Goal: Find specific page/section: Find specific page/section

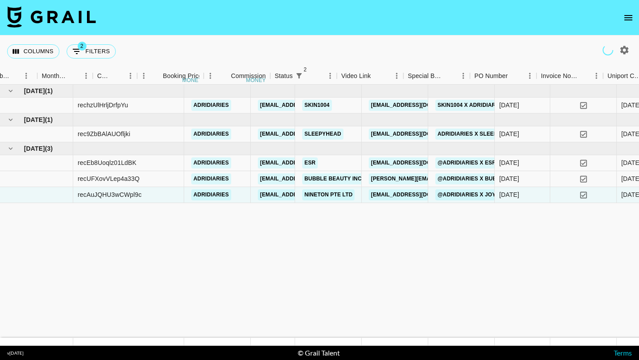
scroll to position [0, 579]
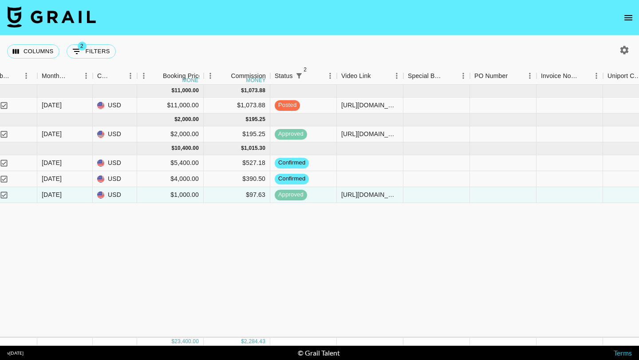
click at [622, 17] on button "open drawer" at bounding box center [628, 18] width 18 height 18
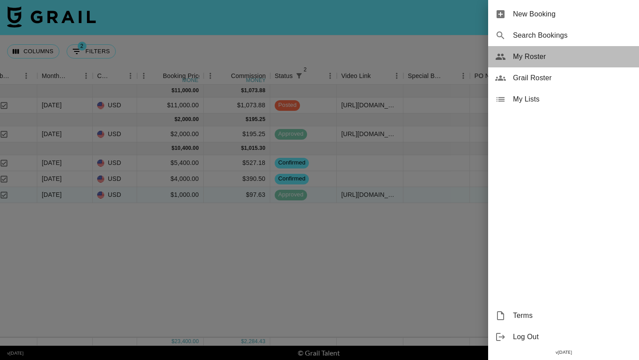
click at [533, 64] on div "My Roster" at bounding box center [563, 56] width 151 height 21
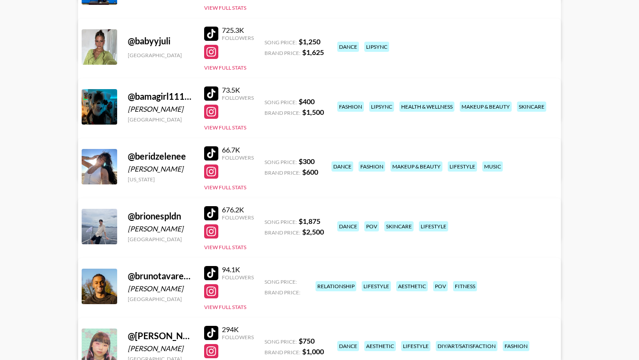
scroll to position [839, 0]
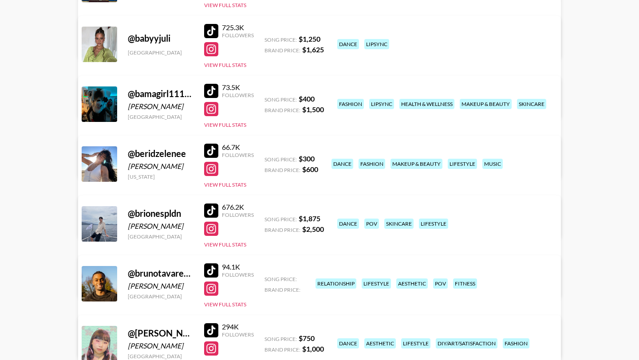
click at [216, 90] on div at bounding box center [211, 91] width 14 height 14
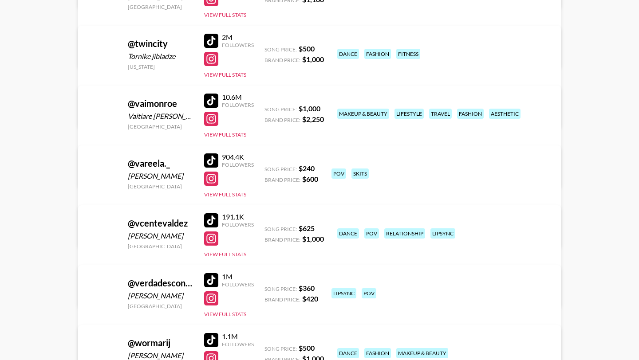
scroll to position [5989, 0]
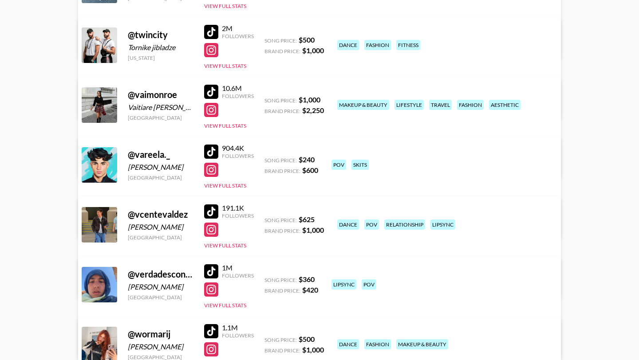
click at [218, 91] on div at bounding box center [211, 92] width 14 height 14
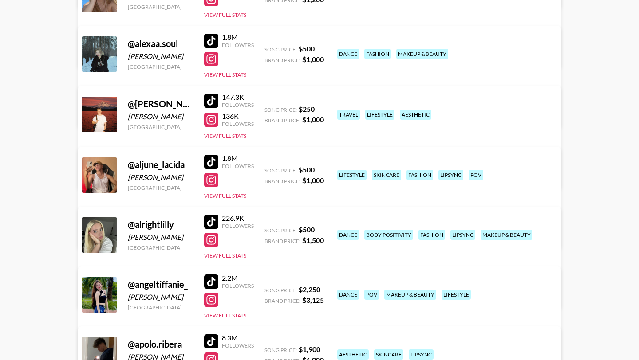
scroll to position [0, 0]
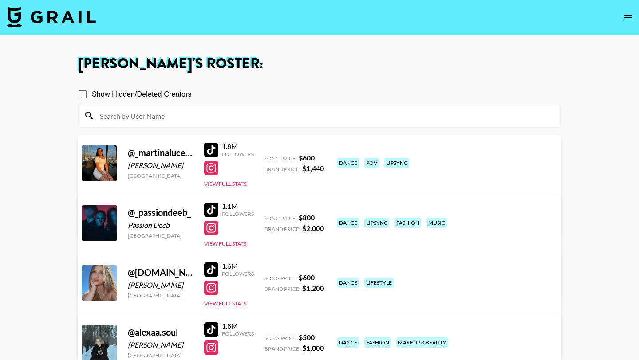
click at [200, 115] on input at bounding box center [324, 116] width 460 height 14
type input "t"
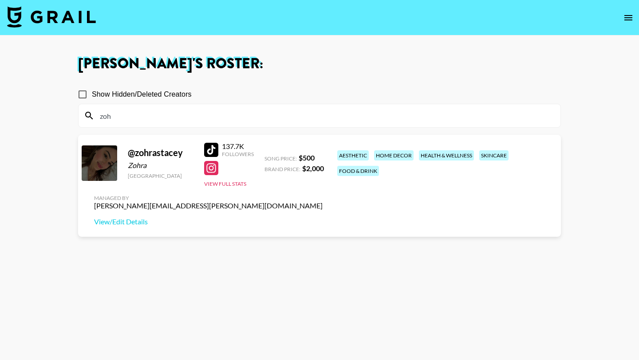
click at [215, 147] on div at bounding box center [211, 150] width 14 height 14
click at [157, 112] on input "zoh" at bounding box center [324, 116] width 460 height 14
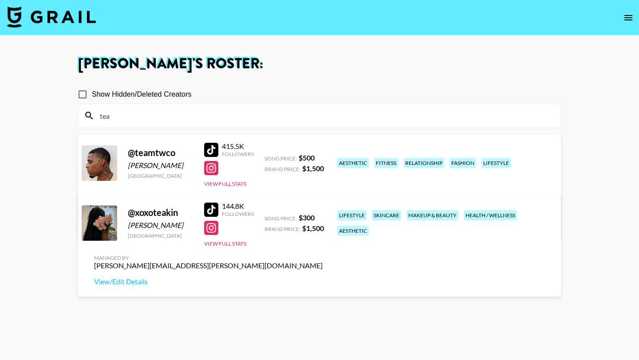
type input "tea"
click at [208, 208] on div at bounding box center [211, 210] width 14 height 14
click at [177, 117] on input "tea" at bounding box center [324, 116] width 460 height 14
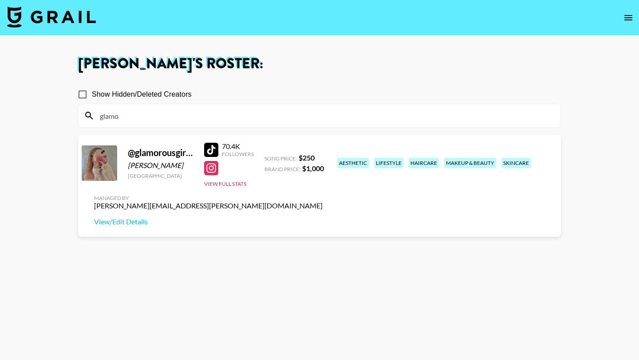
type input "glamo"
click at [207, 149] on div at bounding box center [211, 150] width 14 height 14
click at [152, 118] on input "glamo" at bounding box center [324, 116] width 460 height 14
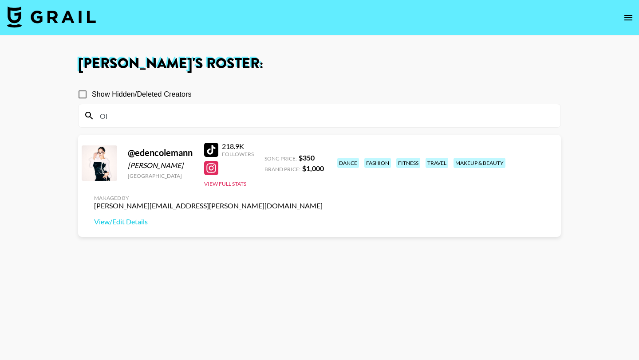
type input "O"
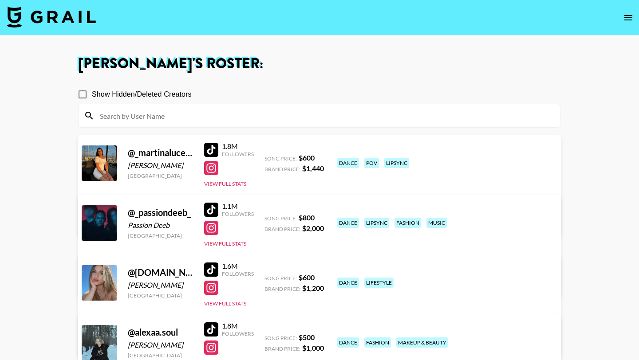
click at [149, 113] on input at bounding box center [324, 116] width 460 height 14
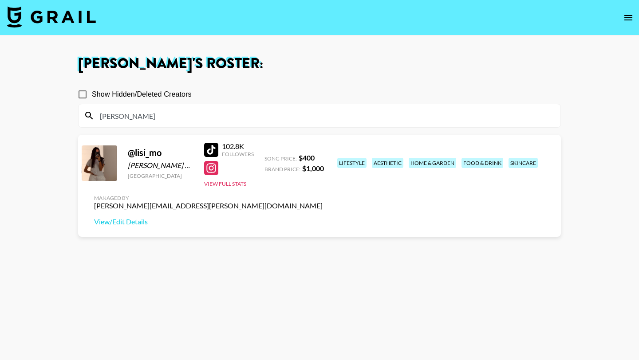
type input "[PERSON_NAME]"
click at [215, 153] on div at bounding box center [211, 150] width 14 height 14
click at [631, 19] on icon "open drawer" at bounding box center [628, 17] width 11 height 11
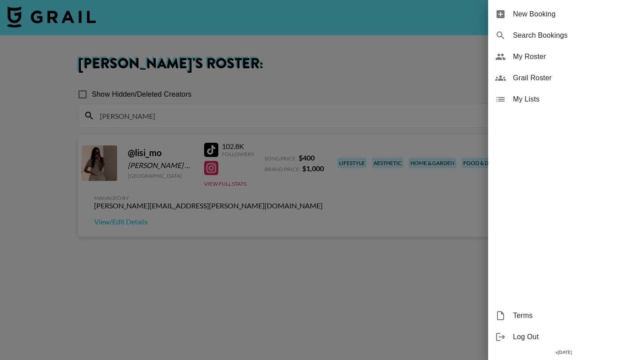
click at [548, 77] on span "Grail Roster" at bounding box center [572, 78] width 119 height 11
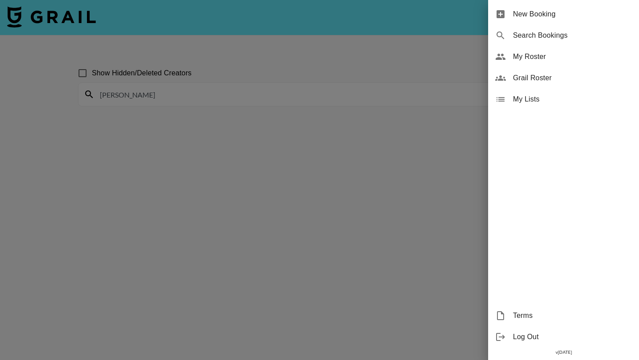
click at [361, 66] on div at bounding box center [319, 180] width 639 height 360
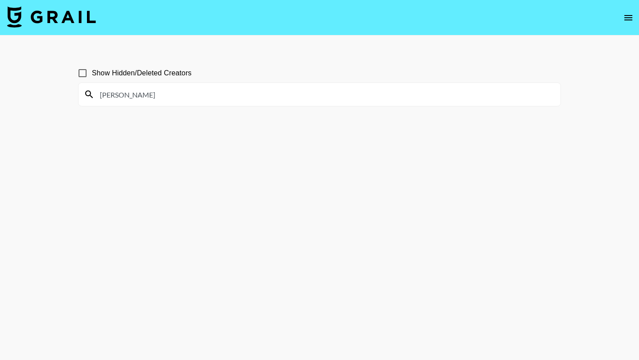
click at [169, 93] on input "[PERSON_NAME]" at bounding box center [324, 94] width 460 height 14
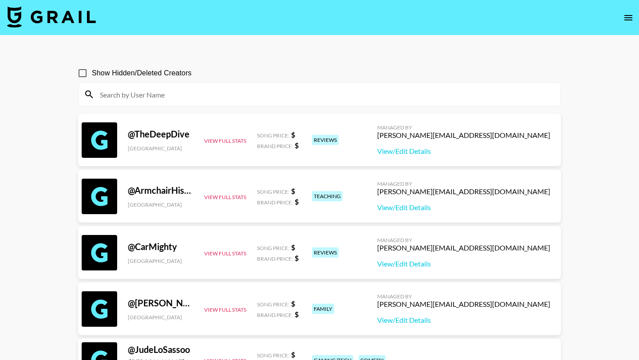
paste input "eveolivia_"
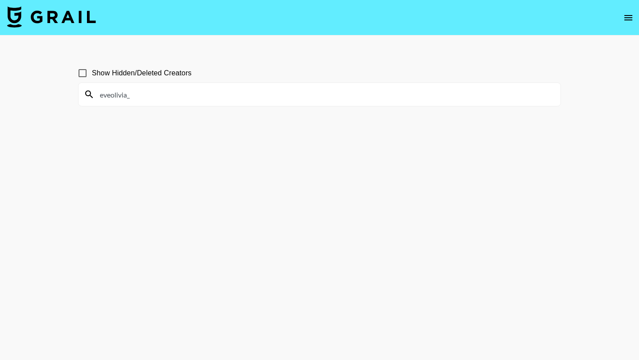
click at [180, 94] on input "eveolivia_" at bounding box center [324, 94] width 460 height 14
click at [175, 94] on input "eveolivia_" at bounding box center [324, 94] width 460 height 14
type input "eveolivia_"
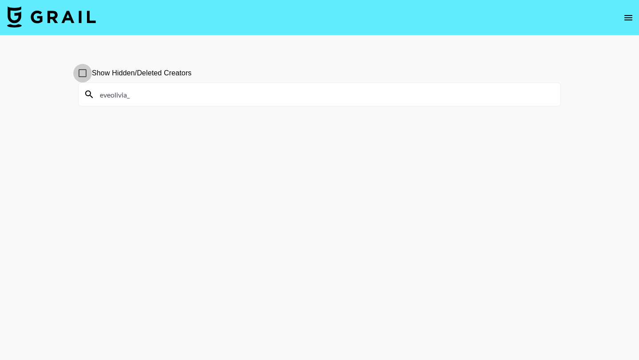
click at [83, 69] on input "Show Hidden/Deleted Creators" at bounding box center [82, 73] width 19 height 19
checkbox input "false"
click at [145, 91] on input "eveolivia_" at bounding box center [324, 94] width 460 height 14
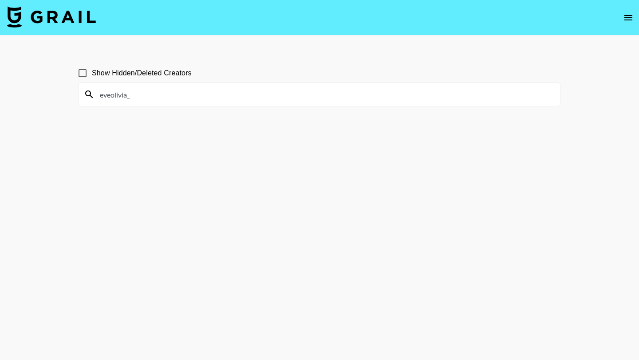
click at [145, 91] on input "eveolivia_" at bounding box center [324, 94] width 460 height 14
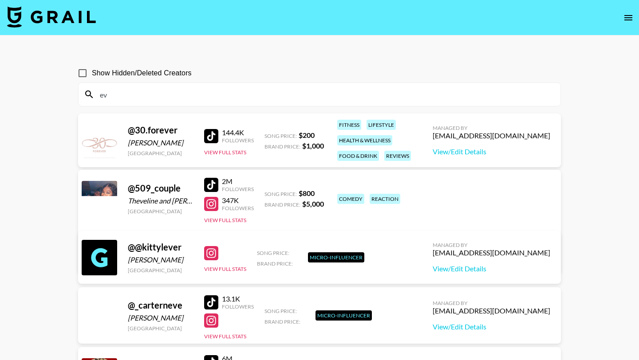
type input "e"
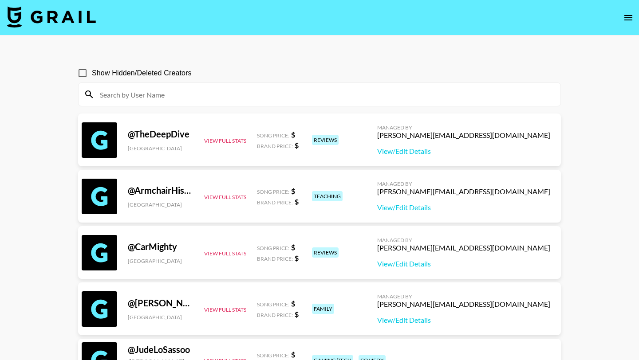
paste input "eveolivia_"
type input "eveolivia_"
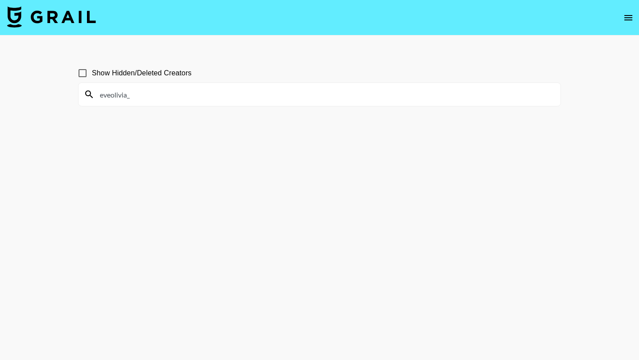
click at [136, 94] on input "eveolivia_" at bounding box center [324, 94] width 460 height 14
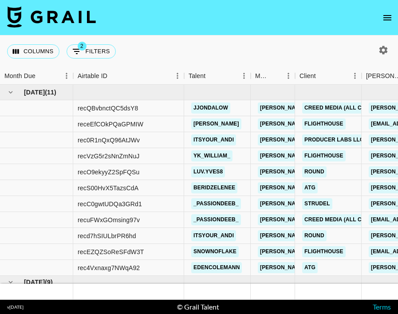
click at [382, 15] on icon "open drawer" at bounding box center [387, 17] width 11 height 11
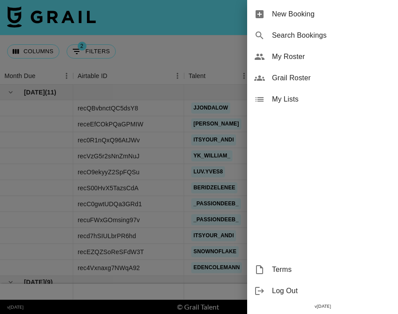
click at [298, 60] on span "My Roster" at bounding box center [331, 56] width 119 height 11
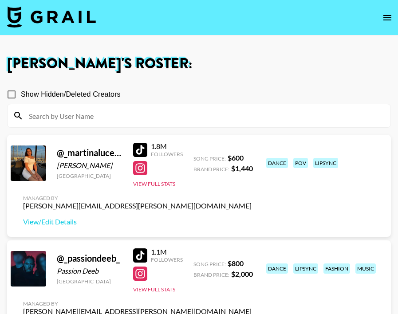
click at [145, 117] on input at bounding box center [204, 116] width 361 height 14
paste input "eveolivia_"
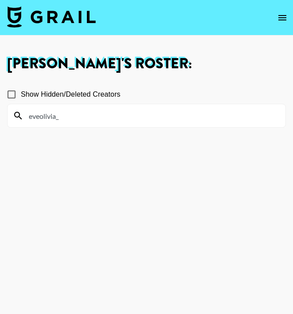
type input "eveolivia_"
click at [71, 115] on input "eveolivia_" at bounding box center [152, 116] width 257 height 14
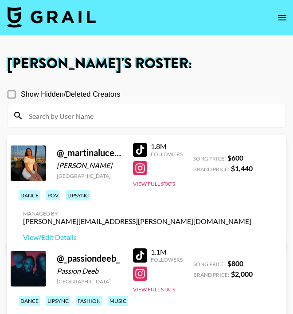
click at [279, 20] on icon "open drawer" at bounding box center [283, 17] width 8 height 5
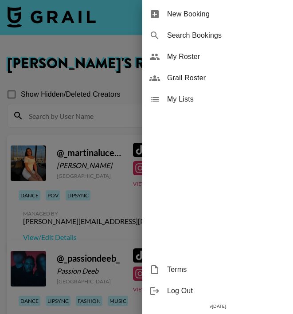
click at [200, 82] on span "Grail Roster" at bounding box center [226, 78] width 119 height 11
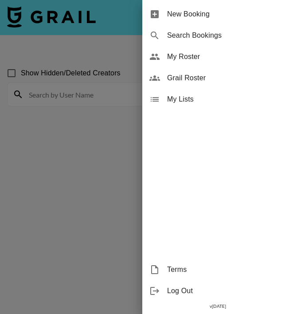
click at [66, 128] on div at bounding box center [146, 157] width 293 height 314
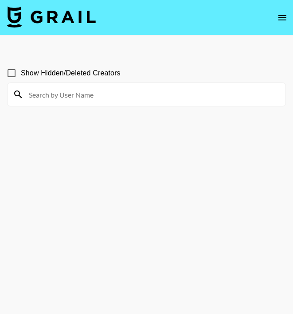
click at [97, 53] on main "Show Hidden/Deleted Creators" at bounding box center [146, 178] width 293 height 286
click at [69, 103] on div at bounding box center [147, 94] width 278 height 23
click at [69, 94] on input at bounding box center [152, 94] width 257 height 14
click at [84, 90] on input at bounding box center [152, 94] width 257 height 14
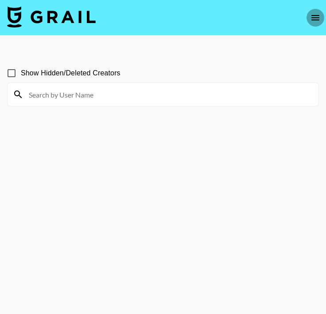
click at [312, 17] on icon "open drawer" at bounding box center [316, 17] width 8 height 5
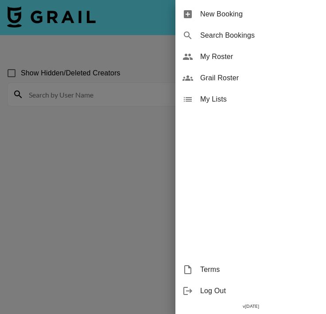
click at [232, 77] on span "Grail Roster" at bounding box center [259, 78] width 119 height 11
click at [152, 47] on div at bounding box center [163, 157] width 326 height 314
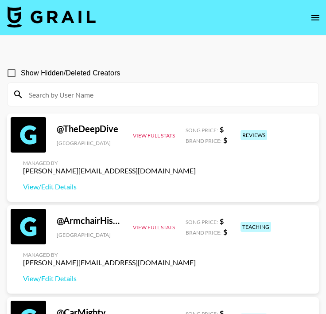
click at [60, 94] on input at bounding box center [169, 94] width 290 height 14
paste input "eveolivia_"
type input "eveolivia_"
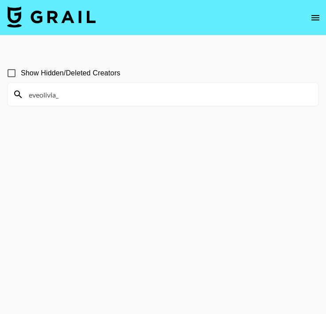
click at [72, 96] on input "eveolivia_" at bounding box center [169, 94] width 290 height 14
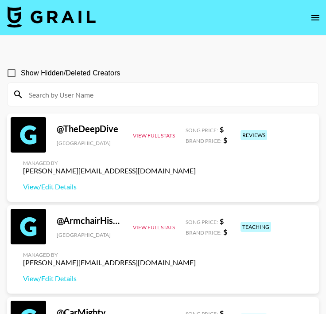
paste input "charlotteflynnn"
type input "charlotteflynnn"
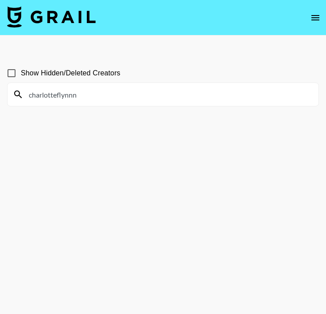
click at [84, 95] on input "charlotteflynnn" at bounding box center [169, 94] width 290 height 14
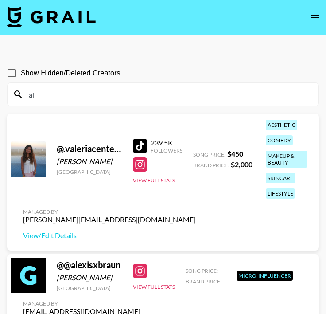
type input "a"
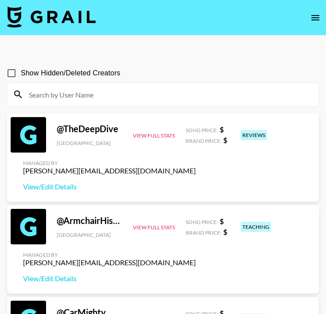
paste input "charlotteflynnn"
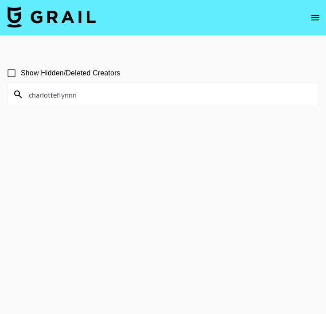
type input "charlotteflynnn"
click at [87, 95] on input "charlotteflynnn" at bounding box center [169, 94] width 290 height 14
click at [93, 97] on input "charlotteflynnn" at bounding box center [169, 94] width 290 height 14
click at [90, 96] on input "charlotteflynnn" at bounding box center [169, 94] width 290 height 14
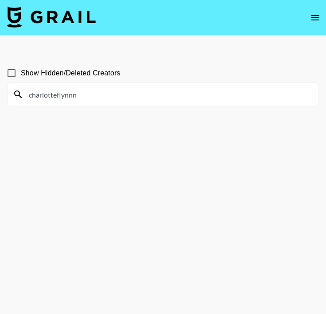
click at [90, 96] on input "charlotteflynnn" at bounding box center [169, 94] width 290 height 14
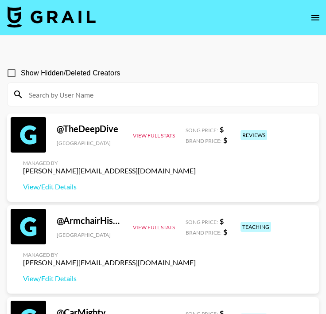
paste input "charlotteflynnn"
type input "charlotteflynnn"
